Goal: Connect with others: Connect with others

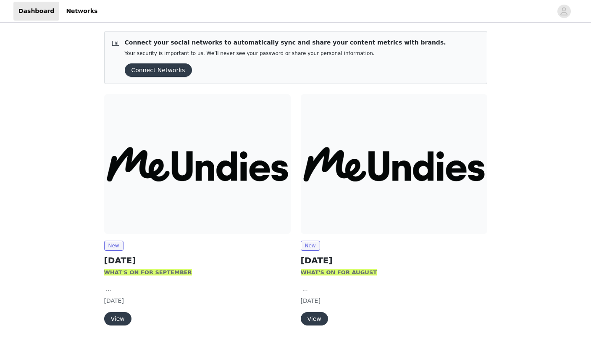
scroll to position [18, 0]
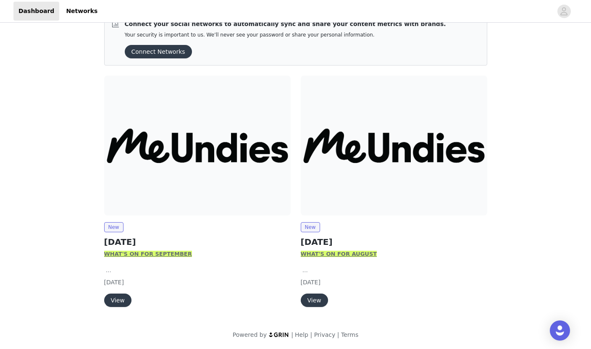
click at [125, 298] on button "View" at bounding box center [117, 299] width 27 height 13
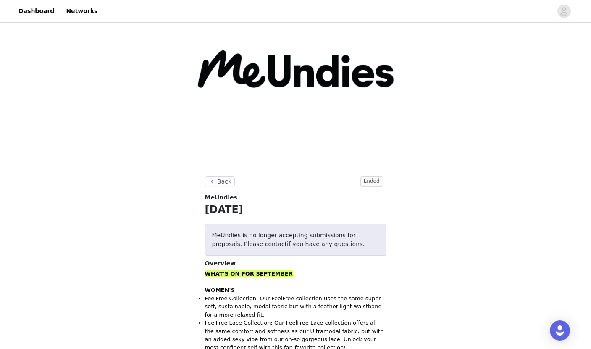
scroll to position [59, 0]
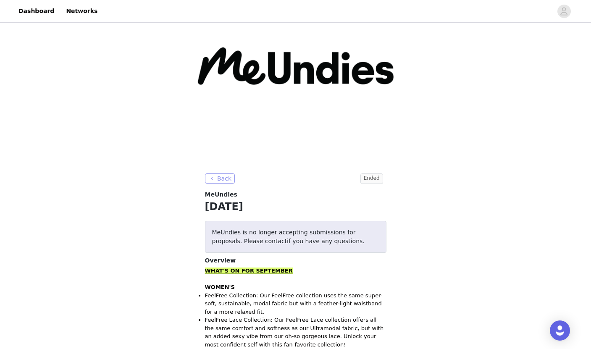
click at [225, 178] on button "Back" at bounding box center [220, 178] width 30 height 10
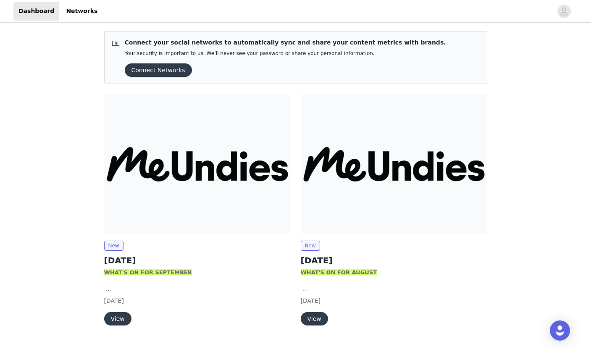
click at [156, 60] on div "Connect your social networks to automatically sync and share your content metri…" at bounding box center [285, 57] width 321 height 39
click at [156, 64] on button "Connect Networks" at bounding box center [158, 69] width 67 height 13
